Goal: Information Seeking & Learning: Understand process/instructions

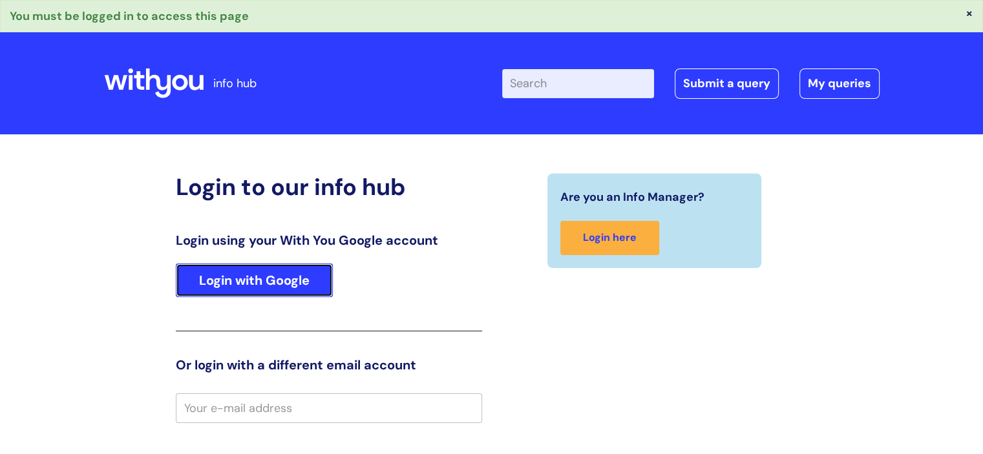
click at [297, 276] on link "Login with Google" at bounding box center [254, 281] width 157 height 34
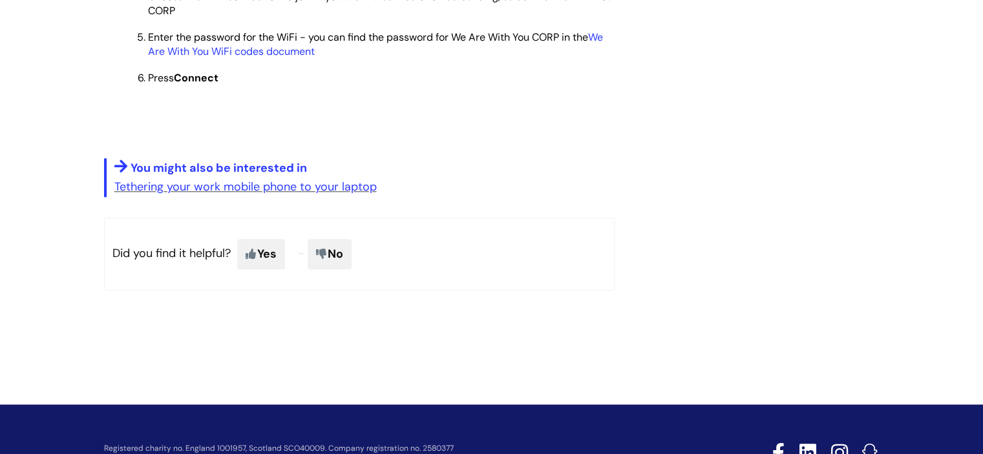
scroll to position [1098, 0]
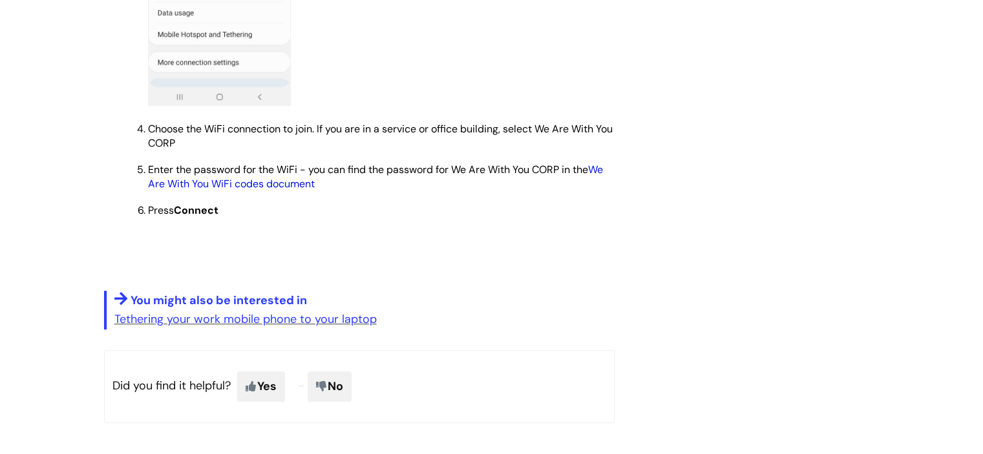
click at [273, 191] on link "We Are With You WiFi codes document" at bounding box center [375, 177] width 455 height 28
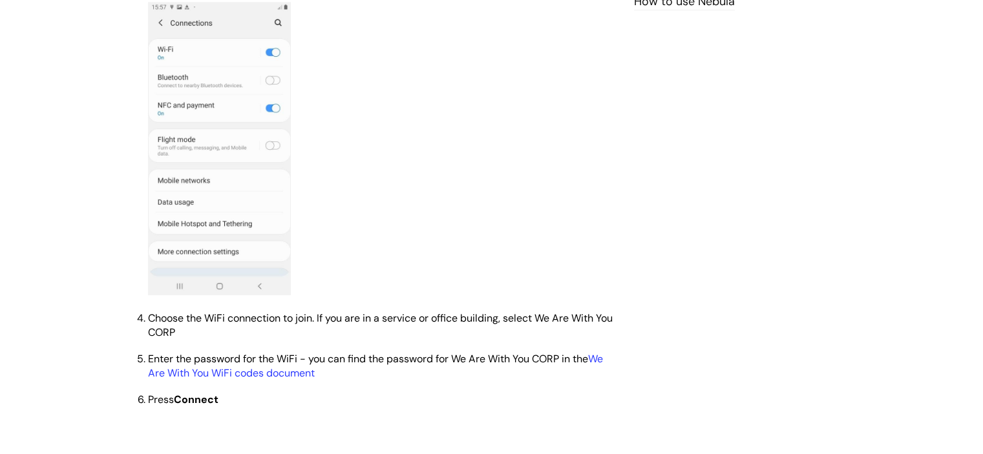
scroll to position [1164, 0]
